Goal: Task Accomplishment & Management: Manage account settings

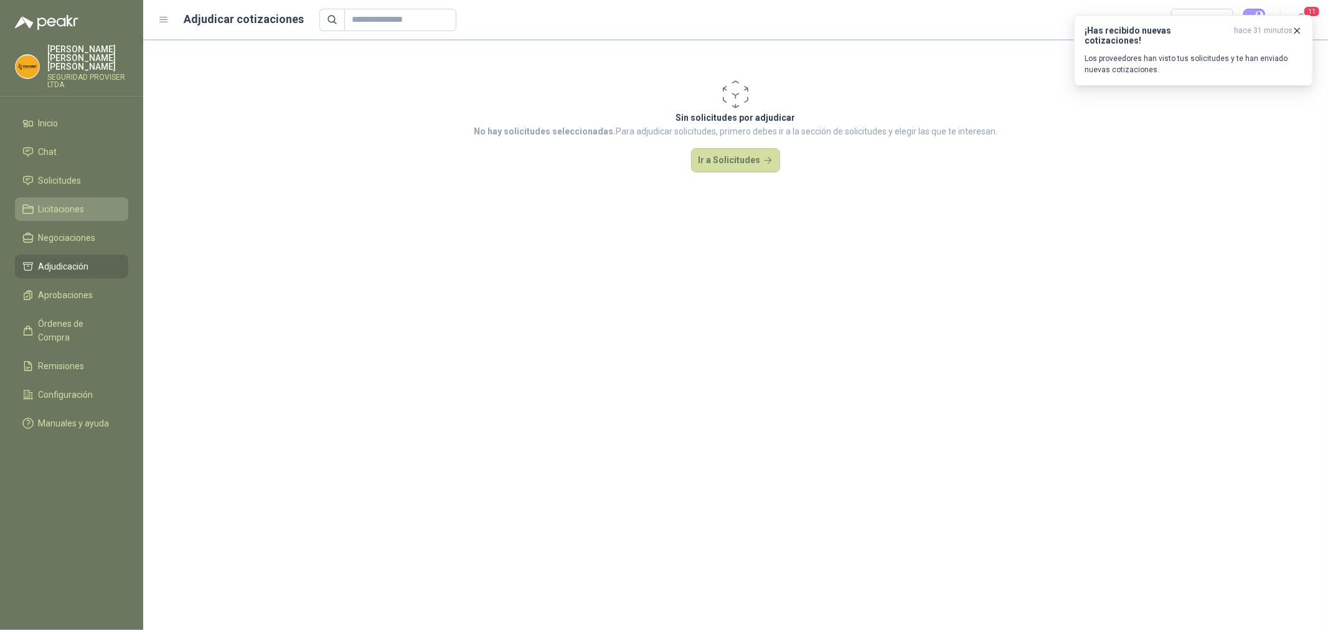
click at [76, 202] on span "Licitaciones" at bounding box center [62, 209] width 46 height 14
click at [72, 174] on span "Solicitudes" at bounding box center [60, 181] width 43 height 14
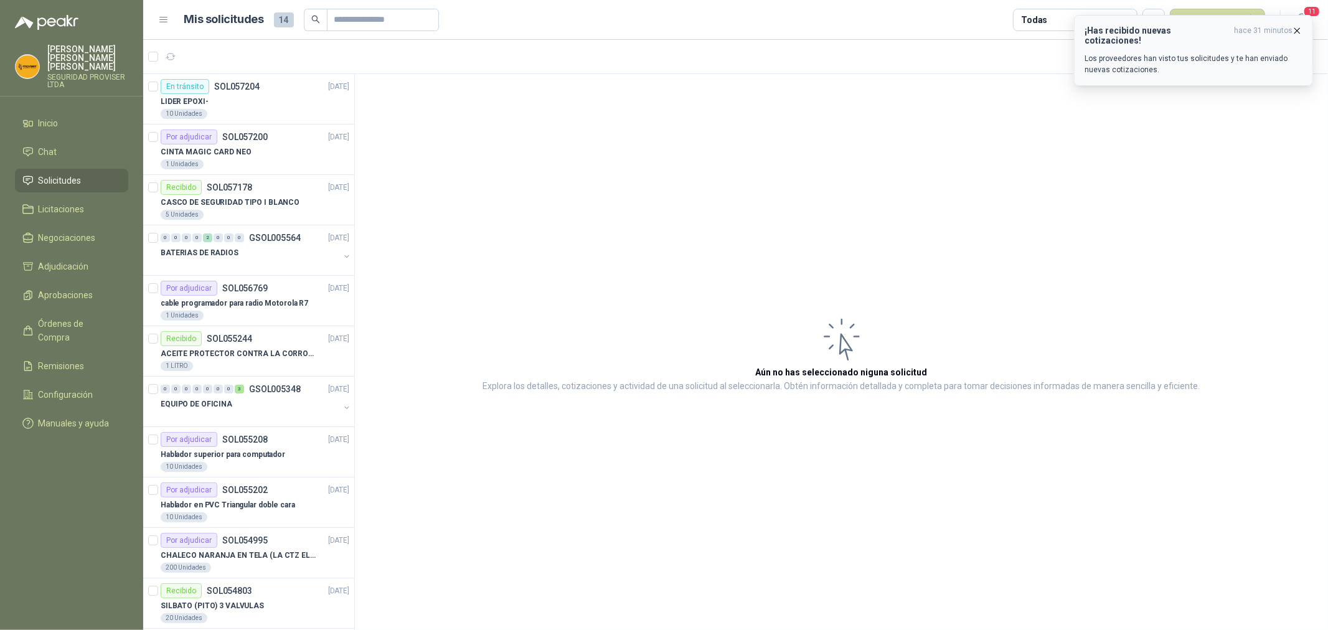
click at [1296, 32] on icon "button" at bounding box center [1297, 31] width 11 height 11
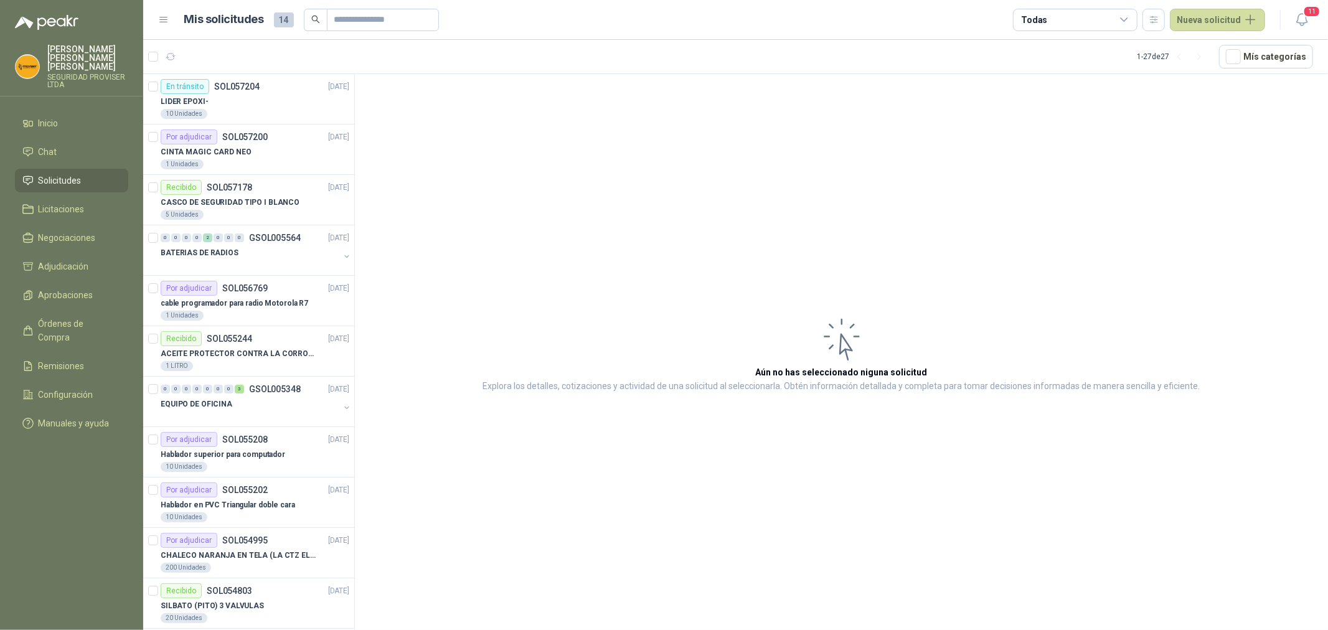
click at [1127, 21] on icon at bounding box center [1124, 19] width 7 height 3
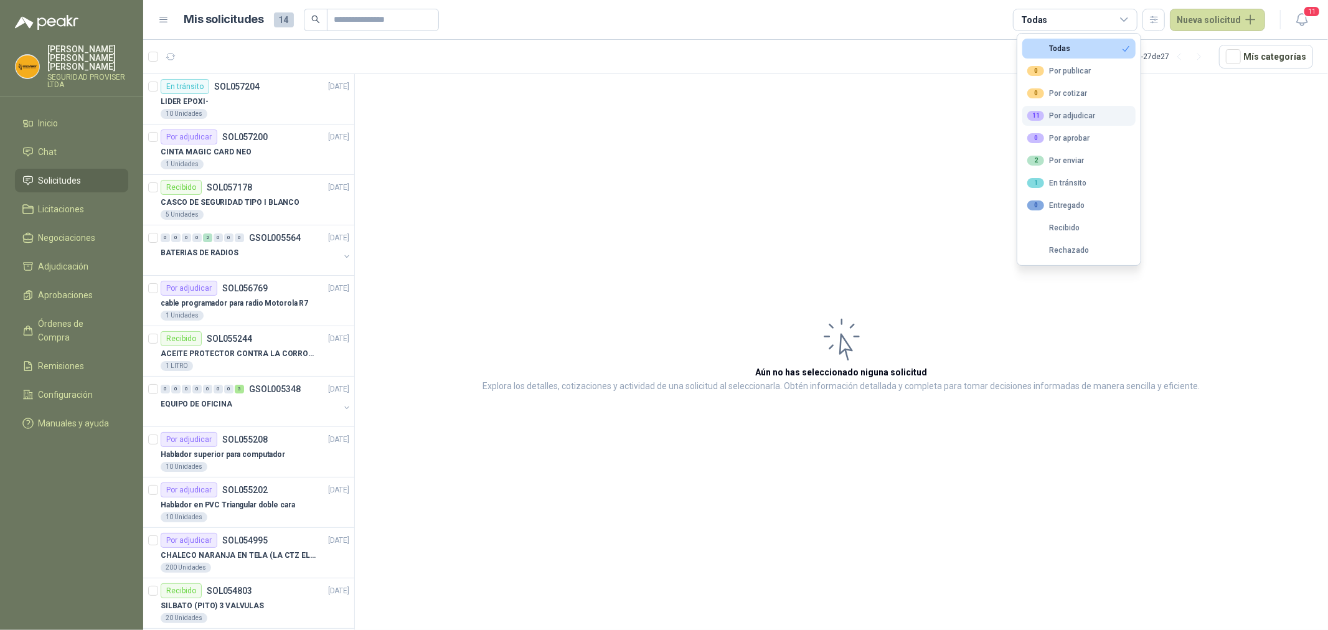
click at [1073, 115] on div "11 Por adjudicar" at bounding box center [1061, 116] width 68 height 10
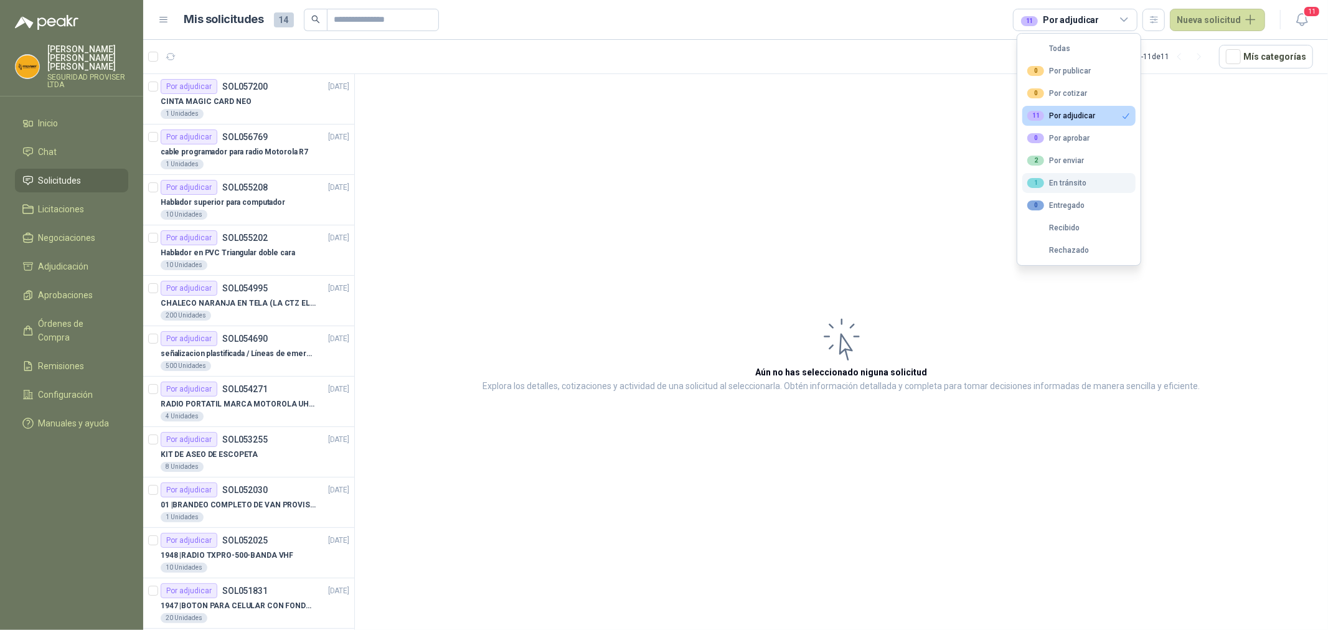
click at [1091, 179] on button "1 En tránsito" at bounding box center [1078, 183] width 113 height 20
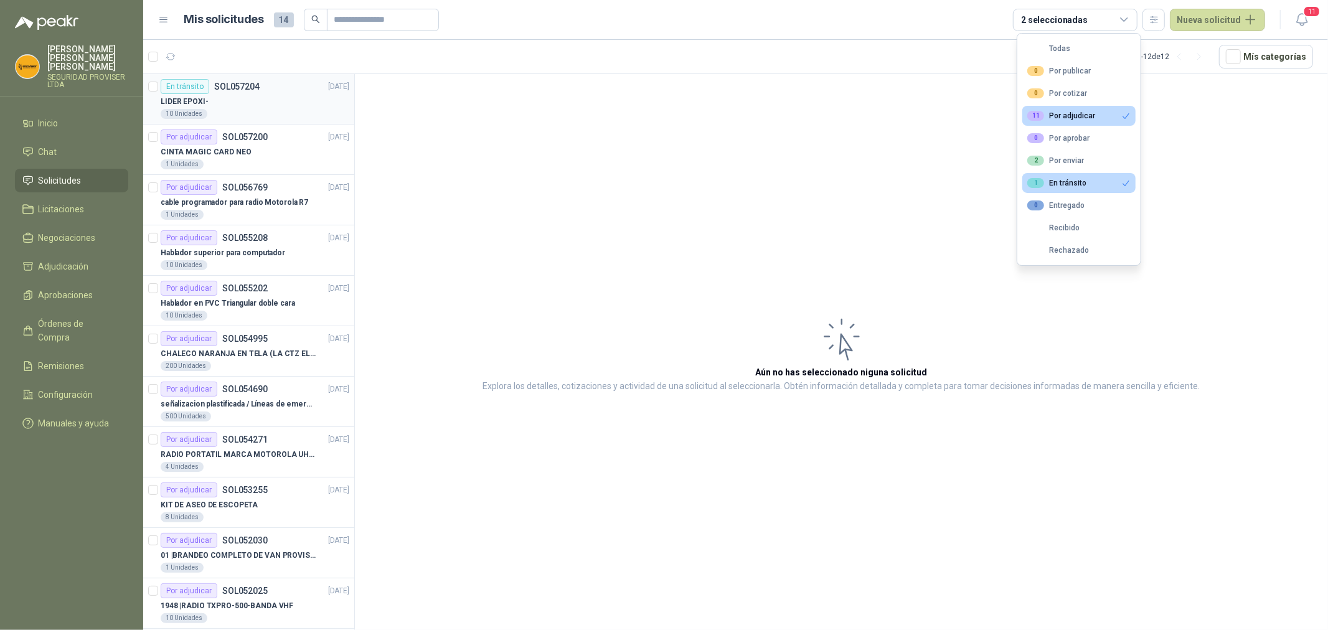
click at [263, 103] on div "LIDER EPOXI-" at bounding box center [255, 101] width 189 height 15
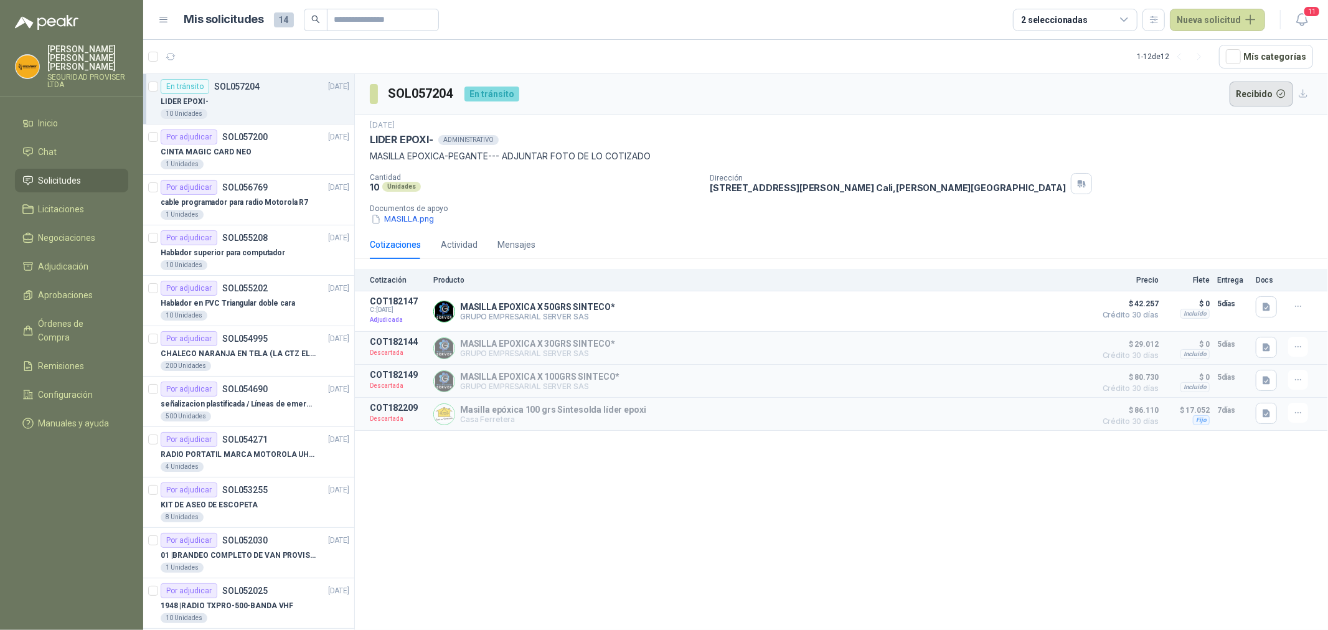
click at [1262, 95] on button "Recibido" at bounding box center [1262, 94] width 64 height 25
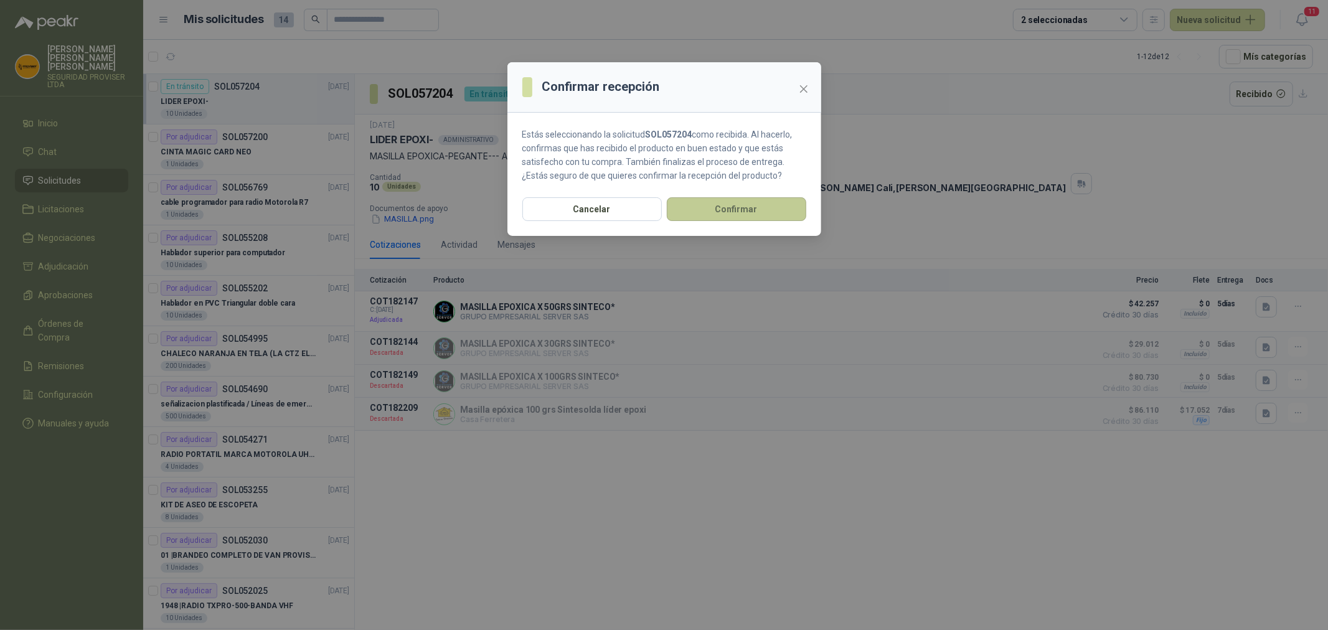
click at [738, 212] on button "Confirmar" at bounding box center [736, 209] width 139 height 24
